Goal: Navigation & Orientation: Find specific page/section

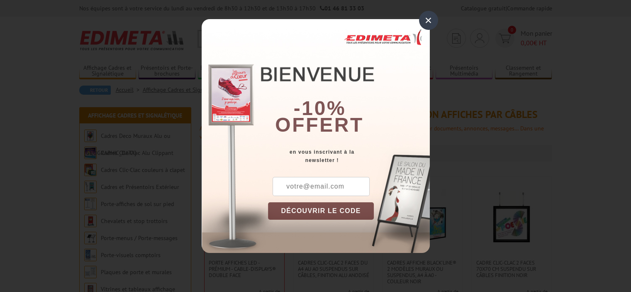
click at [429, 20] on div "×" at bounding box center [428, 20] width 19 height 19
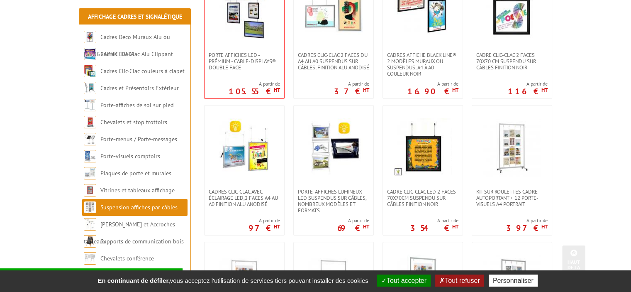
scroll to position [249, 0]
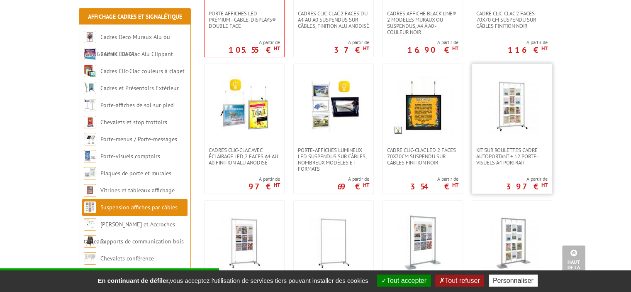
click at [513, 114] on img at bounding box center [512, 105] width 58 height 58
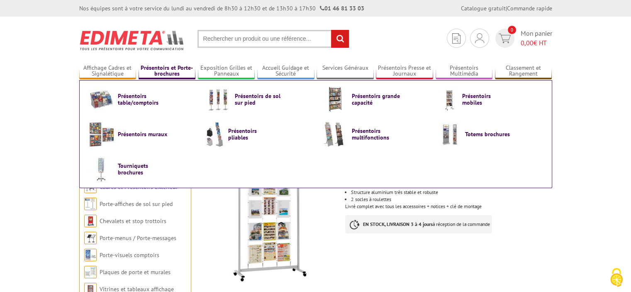
click at [164, 69] on link "Présentoirs et Porte-brochures" at bounding box center [167, 71] width 57 height 14
